Goal: Find specific page/section: Find specific page/section

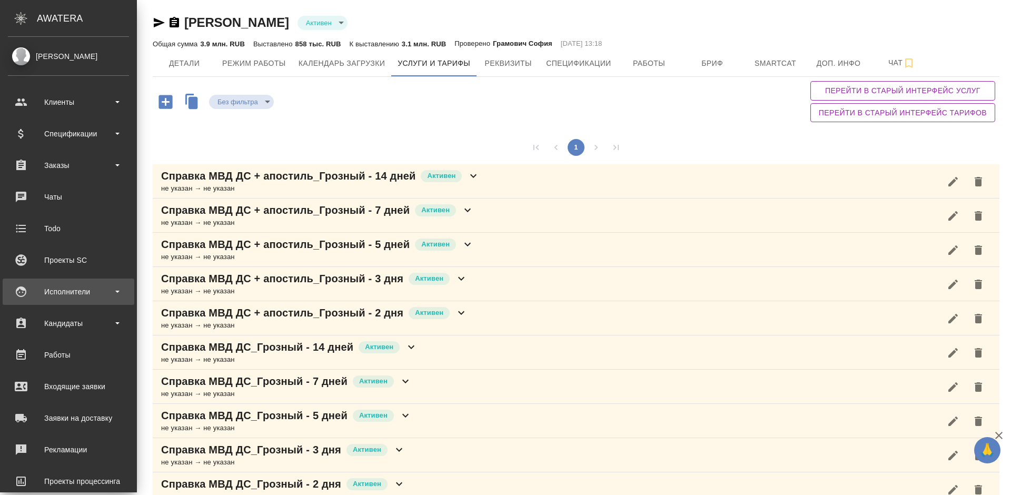
click at [93, 292] on div "Исполнители" at bounding box center [68, 292] width 121 height 16
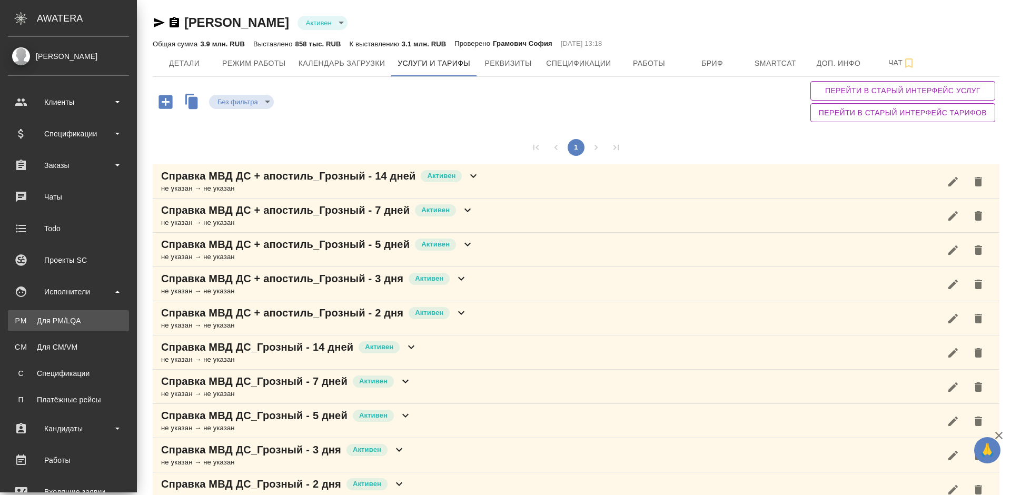
click at [96, 323] on div "Для PM/LQA" at bounding box center [68, 320] width 111 height 11
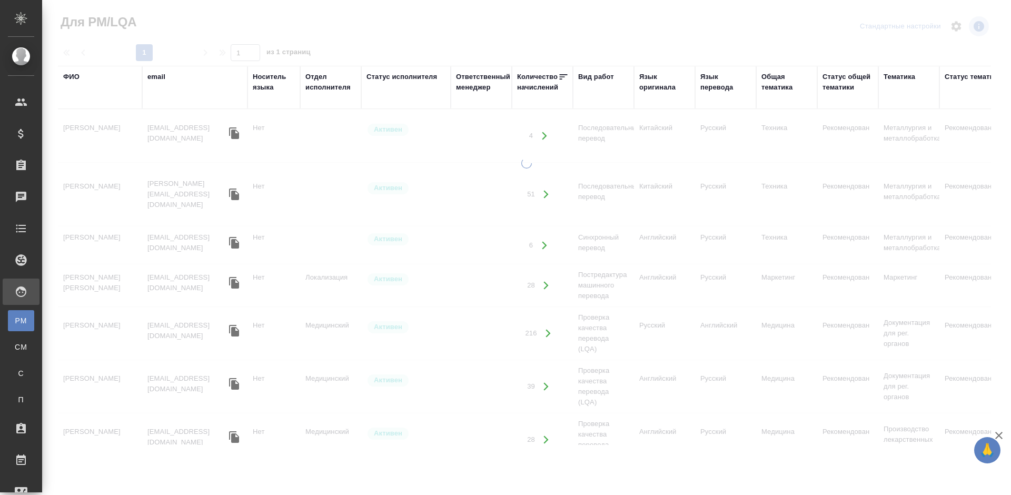
click at [76, 74] on div "ФИО" at bounding box center [71, 77] width 16 height 11
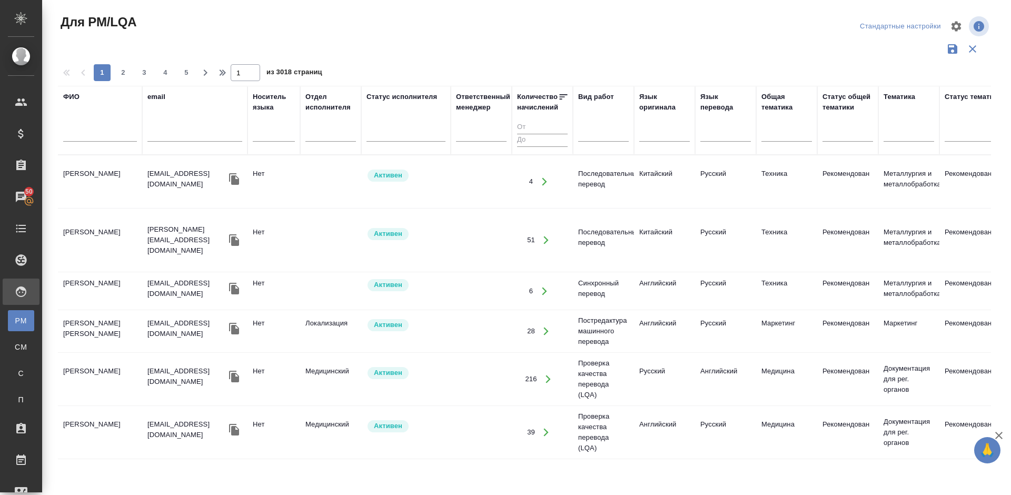
click at [111, 135] on input "text" at bounding box center [100, 134] width 74 height 13
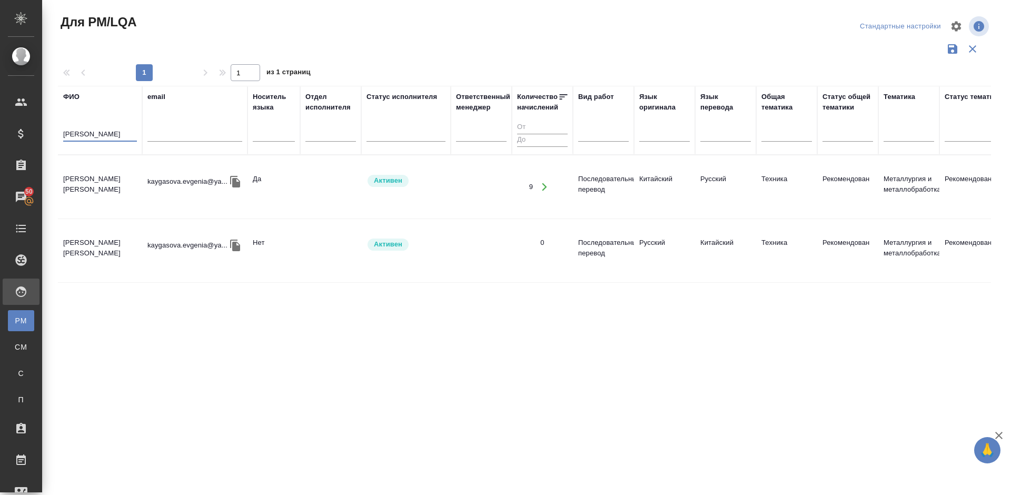
type input "[PERSON_NAME]"
click at [106, 196] on td "[PERSON_NAME] [PERSON_NAME]" at bounding box center [100, 186] width 84 height 37
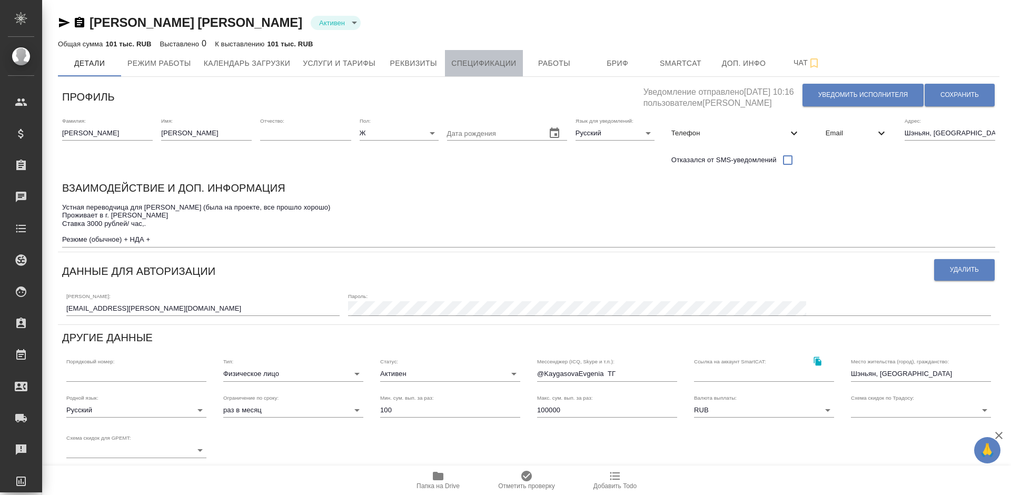
click at [488, 65] on span "Спецификации" at bounding box center [483, 63] width 65 height 13
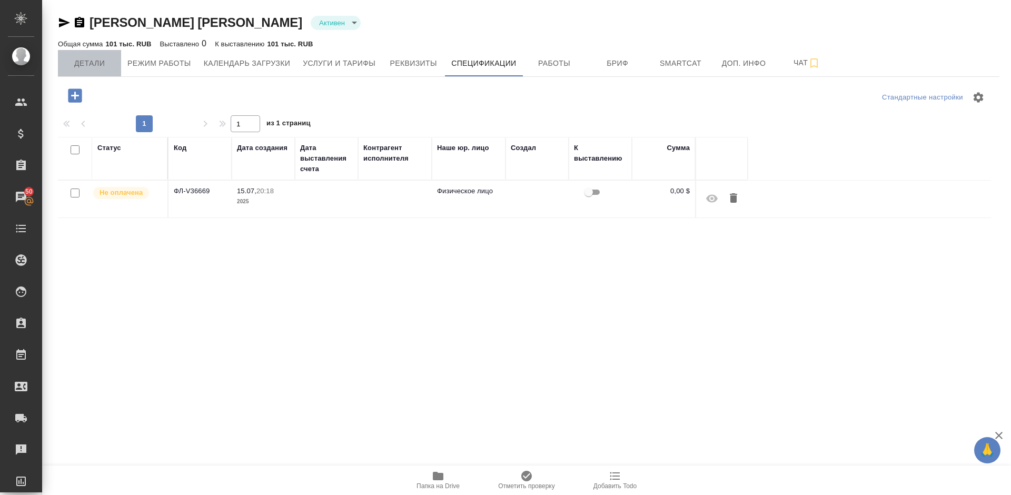
click at [107, 67] on span "Детали" at bounding box center [89, 63] width 51 height 13
